Goal: Feedback & Contribution: Leave review/rating

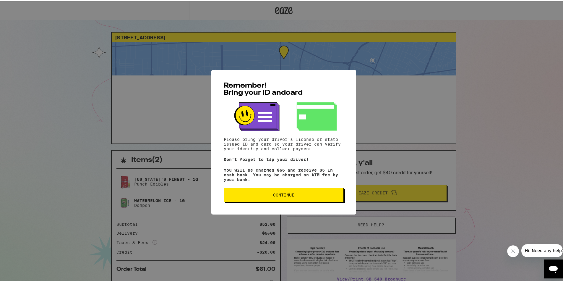
click at [288, 191] on button "Continue" at bounding box center [284, 193] width 120 height 14
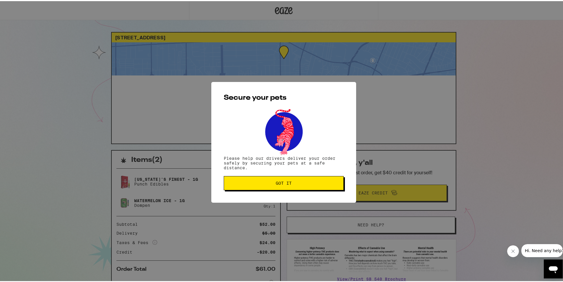
click at [285, 187] on button "Got it" at bounding box center [284, 182] width 120 height 14
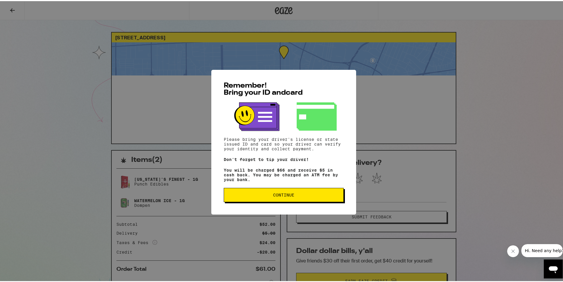
click at [251, 203] on div "Remember! Bring your ID and card Please bring your driver's license or state is…" at bounding box center [283, 141] width 145 height 145
click at [253, 201] on button "Continue" at bounding box center [284, 193] width 120 height 14
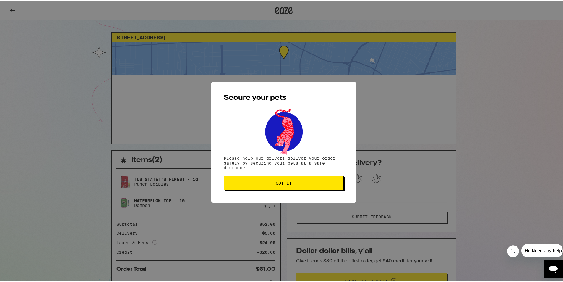
click at [262, 176] on button "Got it" at bounding box center [284, 182] width 120 height 14
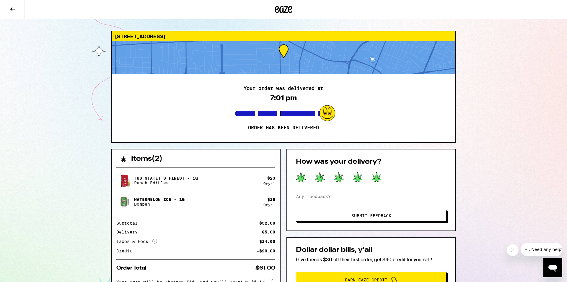
click at [376, 177] on icon at bounding box center [376, 176] width 9 height 10
click at [374, 212] on button "Submit Feedback" at bounding box center [371, 216] width 151 height 12
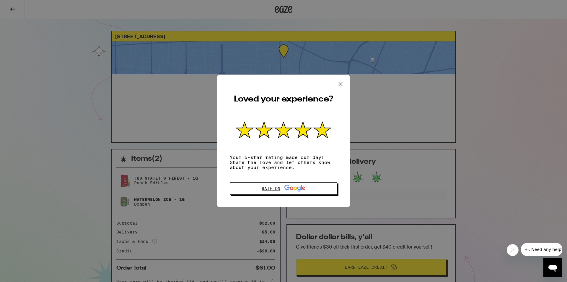
click at [341, 85] on icon at bounding box center [340, 83] width 9 height 9
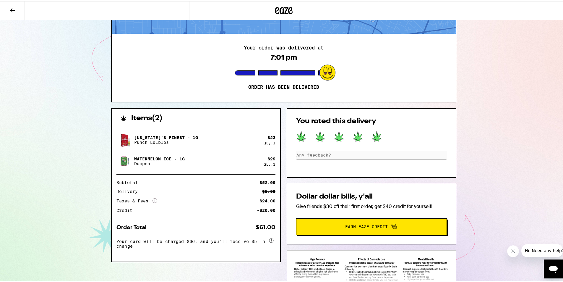
scroll to position [95, 0]
